Goal: Task Accomplishment & Management: Manage account settings

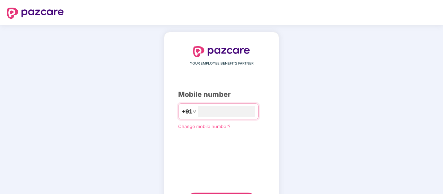
type input "*"
type input "**********"
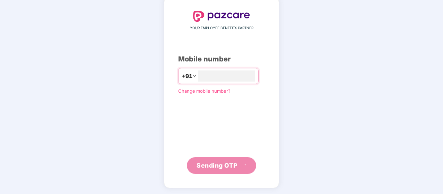
scroll to position [32, 0]
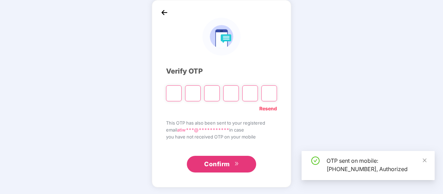
type input "*"
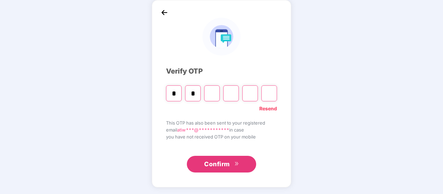
type input "*"
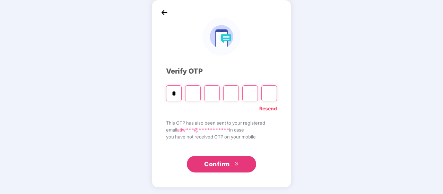
type input "*"
